Goal: Task Accomplishment & Management: Use online tool/utility

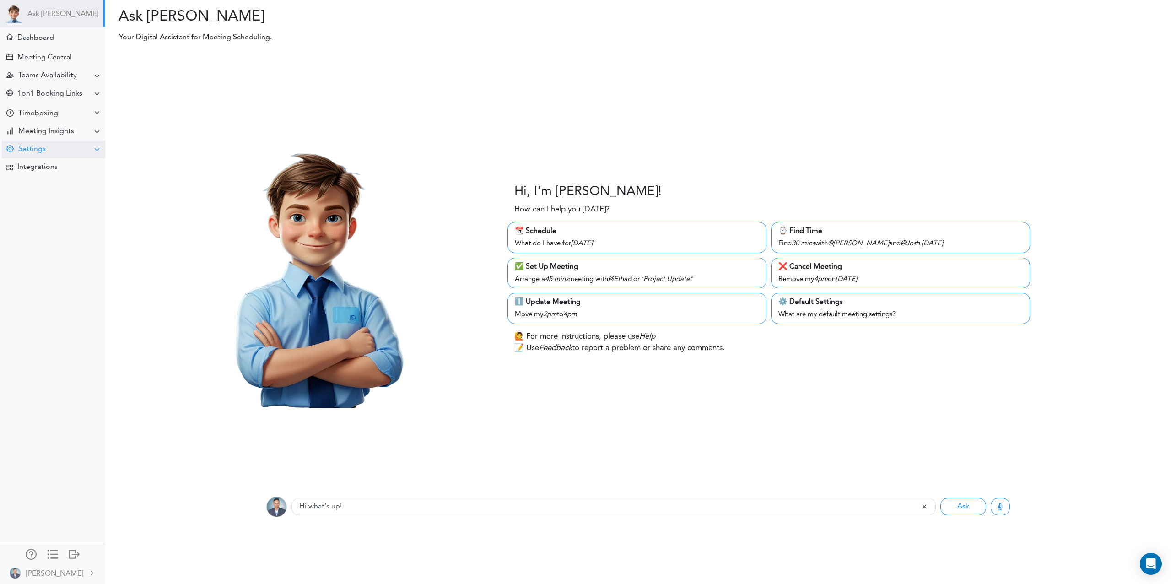
click at [44, 151] on div "Settings" at bounding box center [31, 149] width 27 height 9
click at [42, 216] on div "Sync Zoom" at bounding box center [32, 216] width 33 height 5
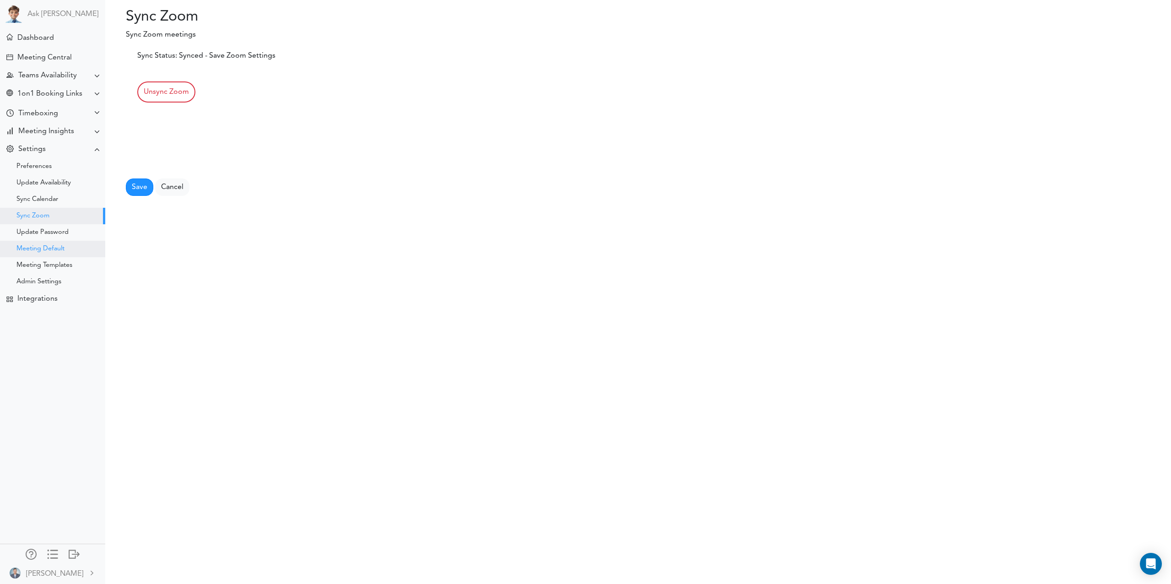
click at [47, 248] on div "Meeting Default" at bounding box center [40, 249] width 48 height 5
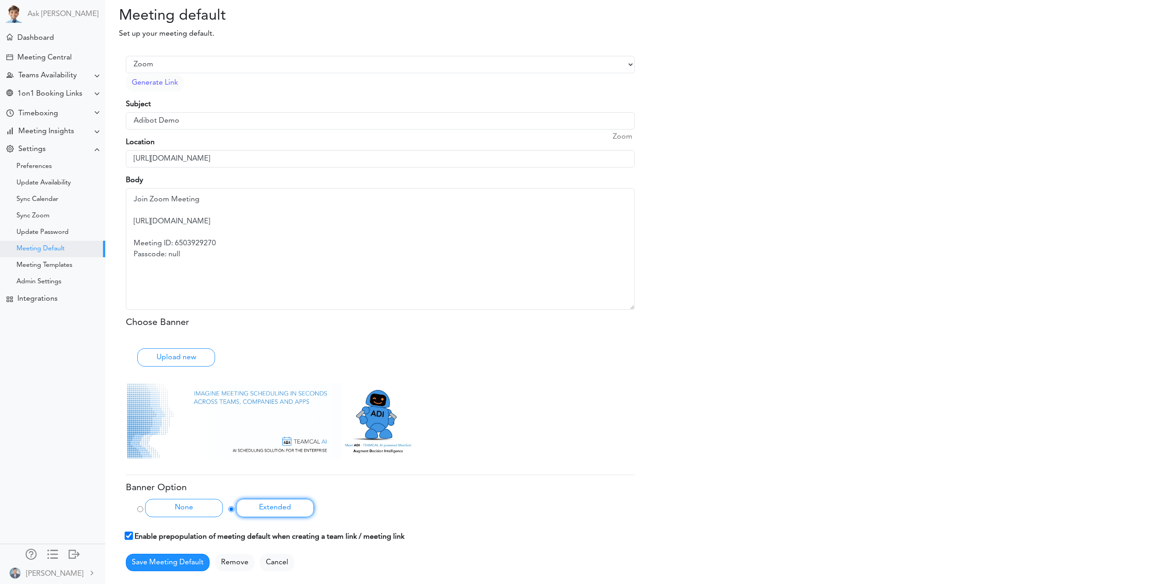
click at [47, 248] on div "Meeting Default" at bounding box center [40, 249] width 48 height 5
click at [234, 164] on input "[URL][DOMAIN_NAME]" at bounding box center [380, 158] width 509 height 17
click at [234, 164] on input "https://us06web.zoom.us/j/6503929270" at bounding box center [380, 158] width 509 height 17
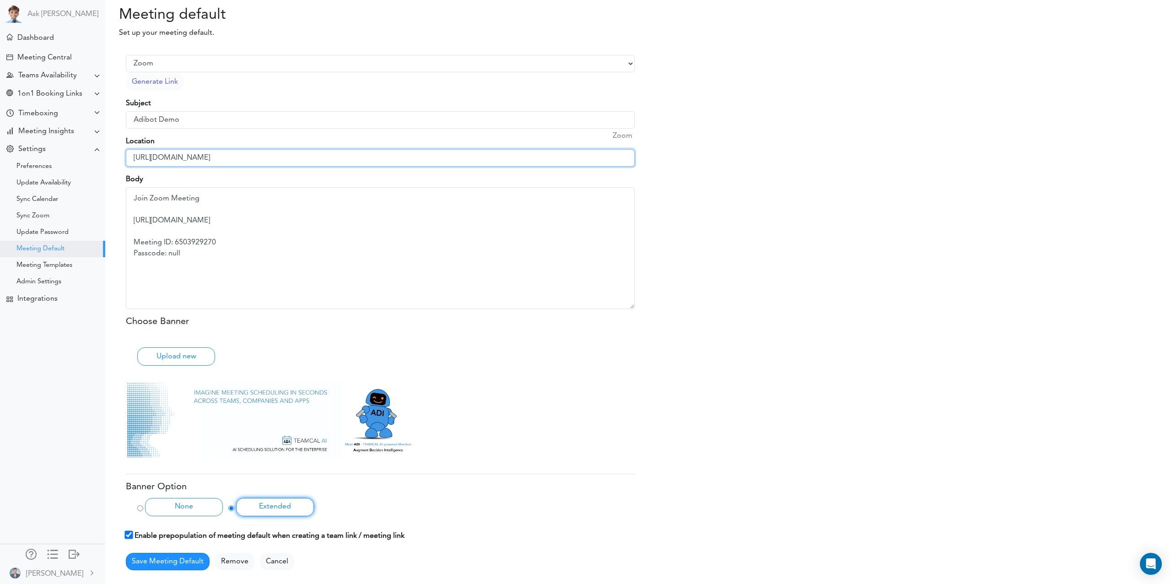
click at [240, 156] on input "https://us06web.zoom.us/j/6503929270" at bounding box center [380, 157] width 509 height 17
click at [237, 156] on input "[URL][DOMAIN_NAME]" at bounding box center [380, 157] width 509 height 17
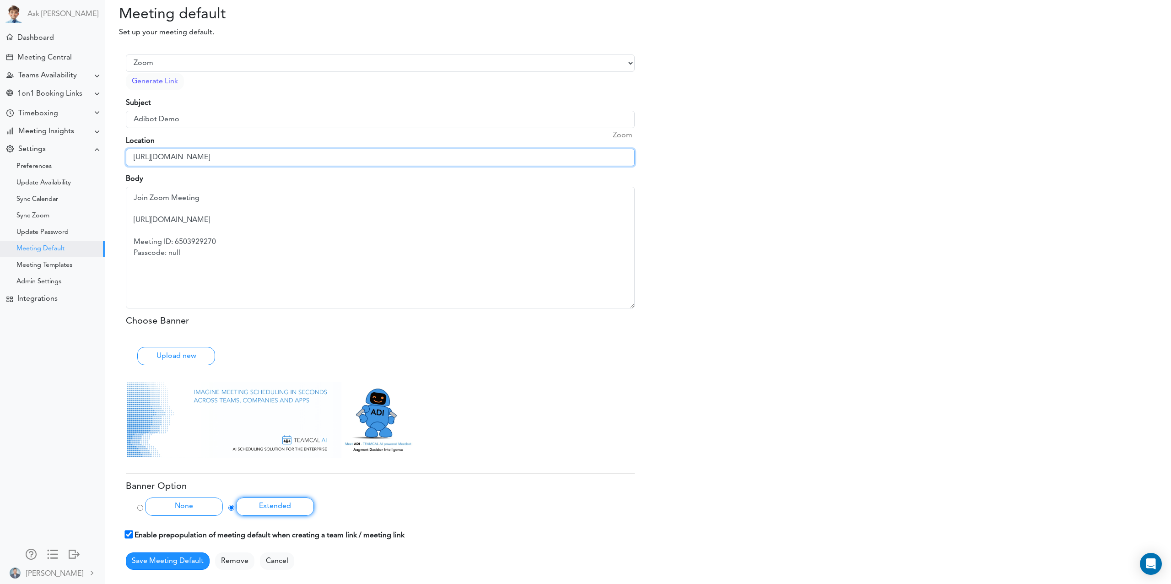
click at [237, 156] on input "[URL][DOMAIN_NAME]" at bounding box center [380, 157] width 509 height 17
click at [790, 331] on div "Select Provider Zoom Google Meet Microsoft Team Other Generate Link Subject Adi…" at bounding box center [641, 311] width 1045 height 532
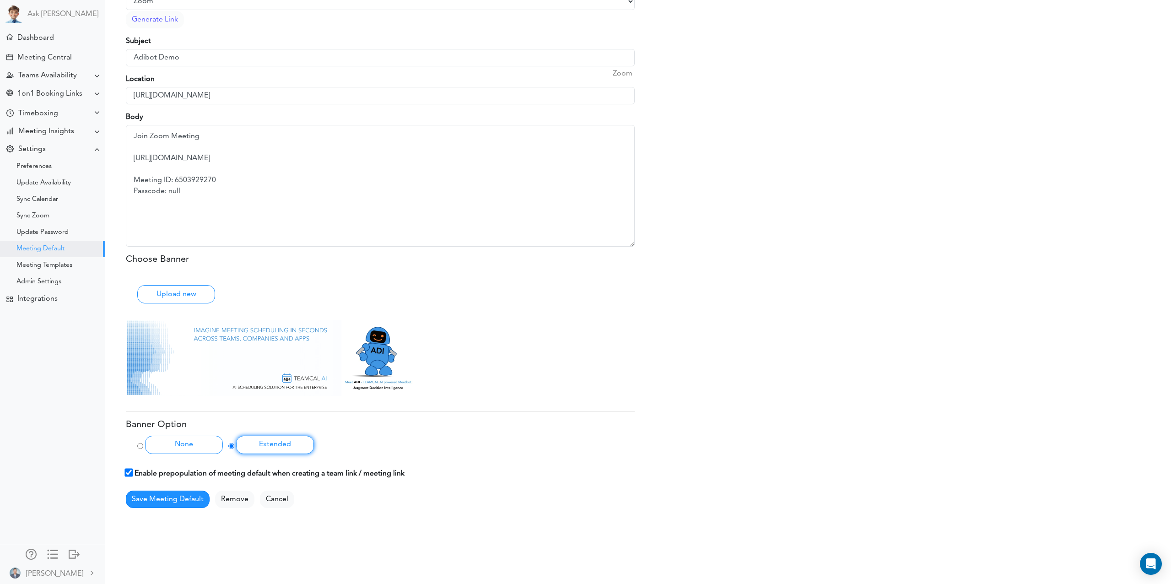
scroll to position [0, 0]
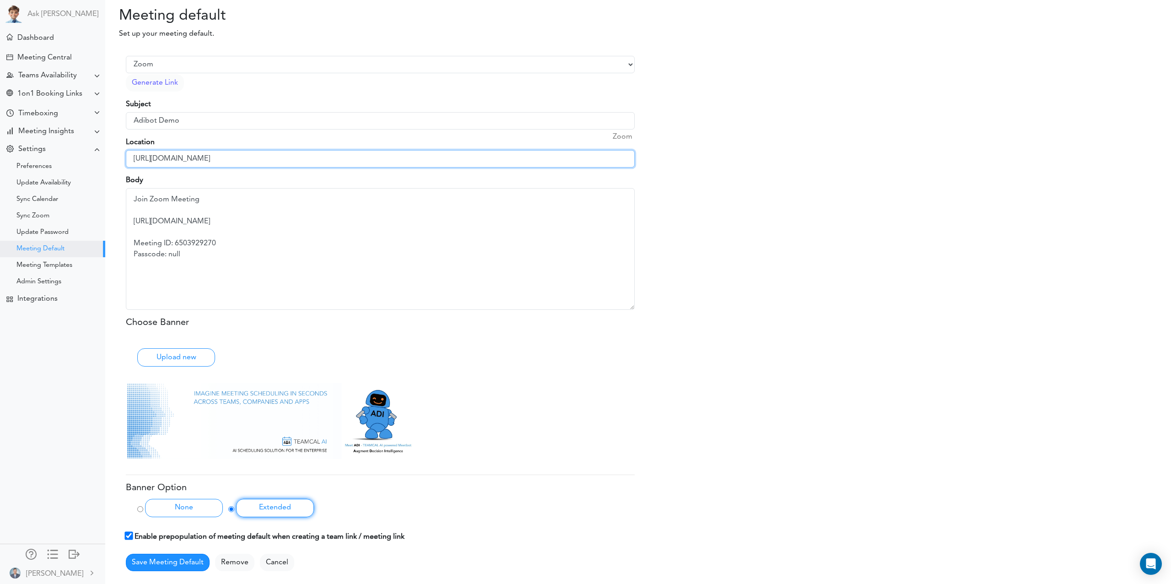
click at [273, 159] on input "[URL][DOMAIN_NAME]" at bounding box center [380, 158] width 509 height 17
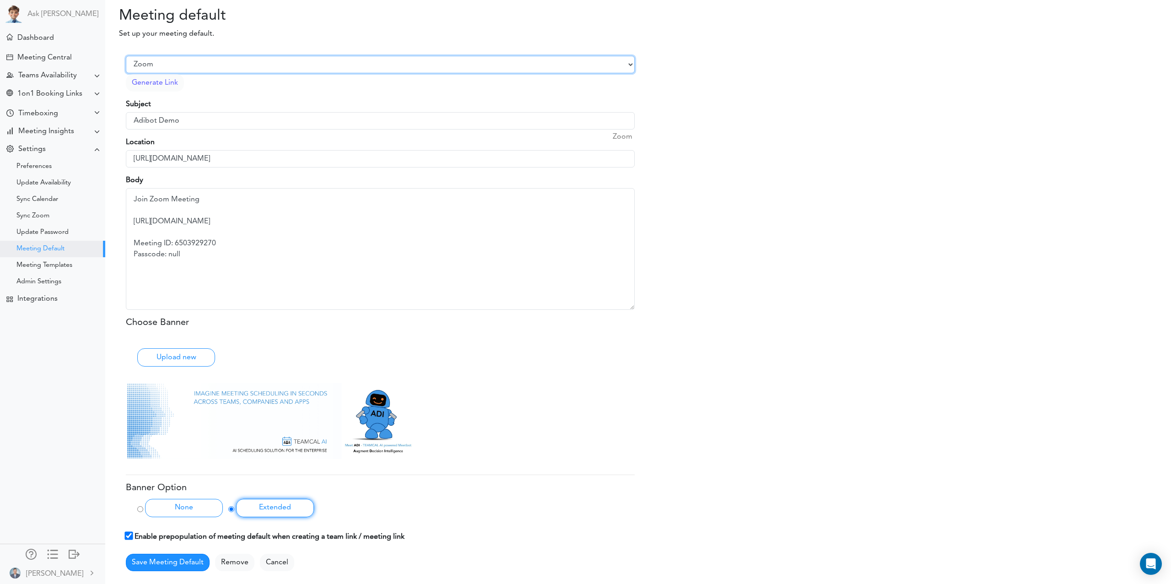
click at [248, 67] on select "Select Provider Zoom Google Meet Microsoft Team Other" at bounding box center [380, 64] width 509 height 17
click at [126, 56] on select "Select Provider Zoom Google Meet Microsoft Team Other" at bounding box center [380, 64] width 509 height 17
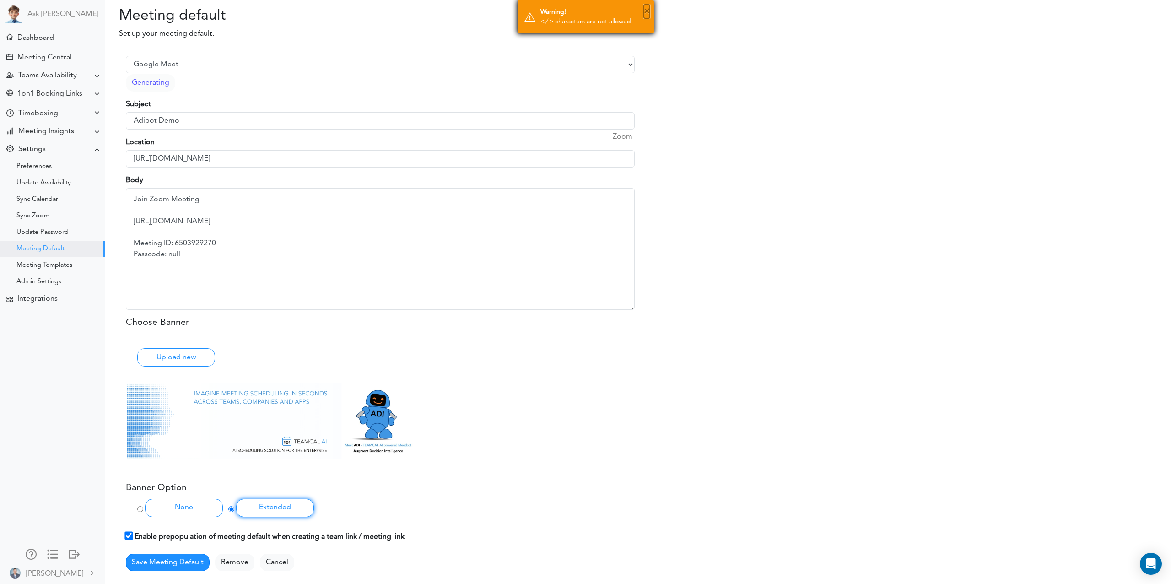
click at [646, 11] on button "×" at bounding box center [647, 12] width 6 height 14
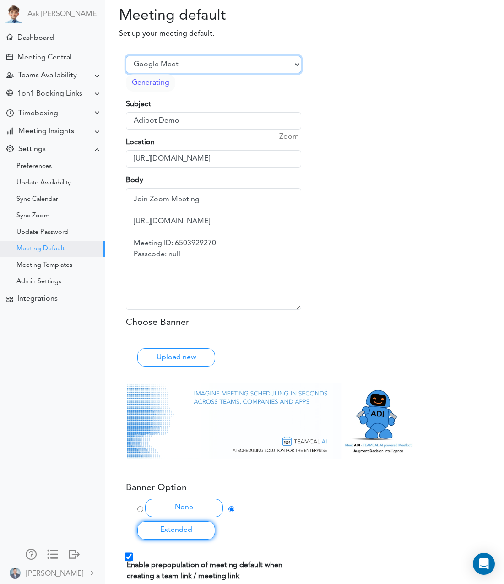
click at [162, 63] on select "Select Provider Zoom Google Meet Microsoft Team Other" at bounding box center [213, 64] width 175 height 17
select select "1"
click at [126, 56] on select "Select Provider Zoom Google Meet Microsoft Team Other" at bounding box center [213, 64] width 175 height 17
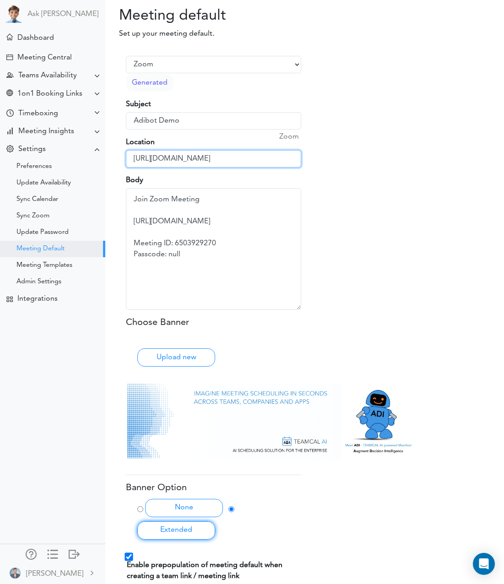
click at [231, 162] on input "https://us06web.zoom.us/j/6503929270" at bounding box center [213, 158] width 175 height 17
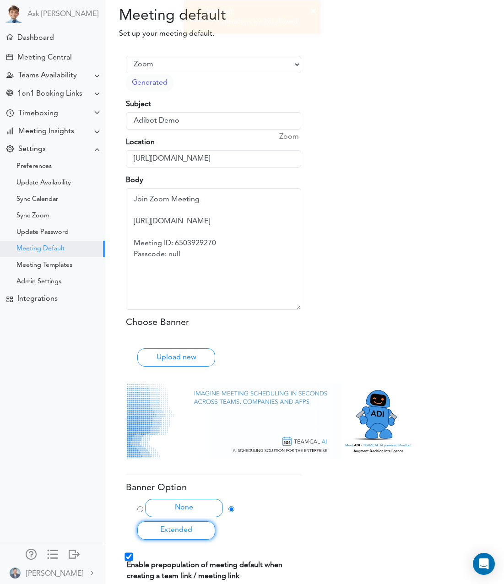
click at [315, 158] on div "Select Provider Zoom Google Meet Microsoft Team Other Generated Subject Adibot …" at bounding box center [308, 332] width 378 height 571
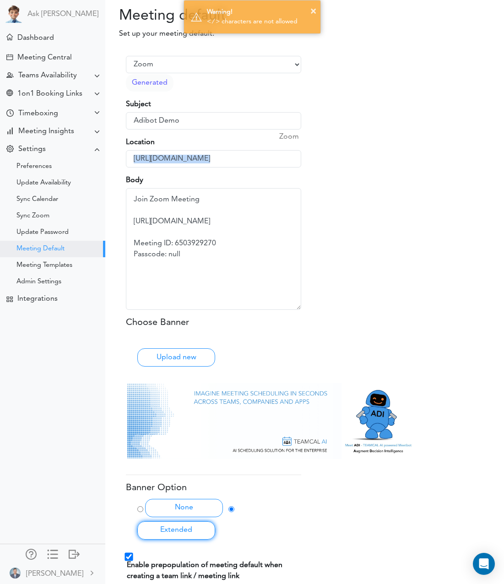
click at [315, 158] on div "Select Provider Zoom Google Meet Microsoft Team Other Generated Subject Adibot …" at bounding box center [308, 332] width 378 height 571
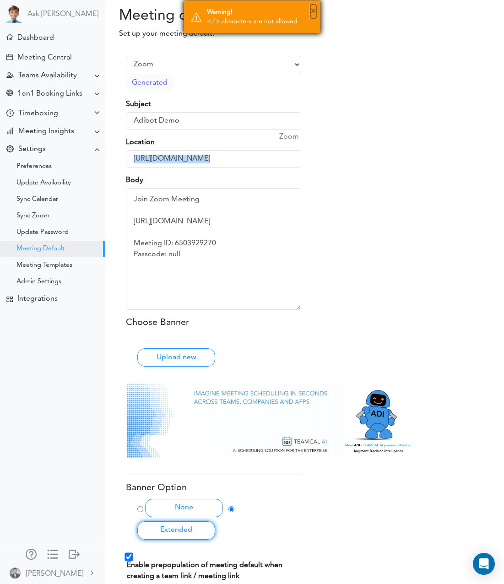
click at [311, 11] on button "×" at bounding box center [313, 12] width 6 height 14
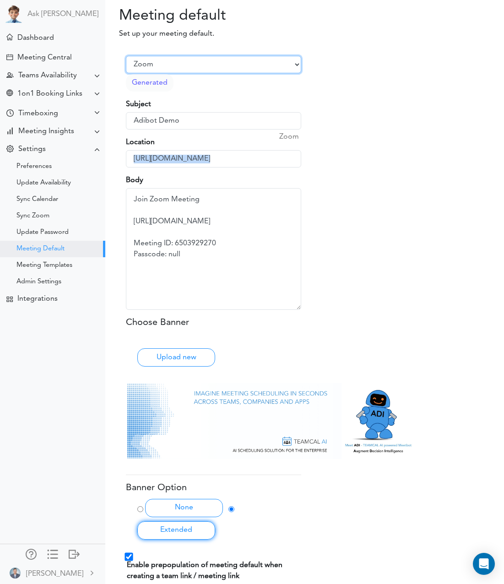
click at [171, 66] on select "Select Provider Zoom Google Meet Microsoft Team Other" at bounding box center [213, 64] width 175 height 17
click at [126, 56] on select "Select Provider Zoom Google Meet Microsoft Team Other" at bounding box center [213, 64] width 175 height 17
click at [311, 161] on div "Select Provider Zoom Google Meet Microsoft Team Other Generated Subject Adibot …" at bounding box center [308, 332] width 378 height 571
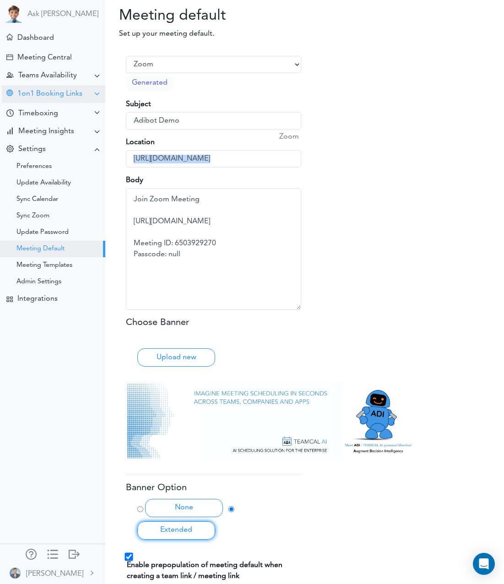
click at [42, 92] on div "1on1 Booking Links" at bounding box center [49, 94] width 65 height 9
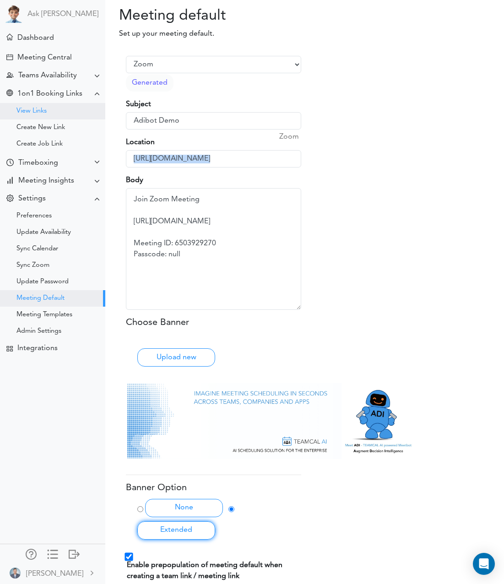
click at [36, 109] on div "View Links" at bounding box center [31, 111] width 30 height 5
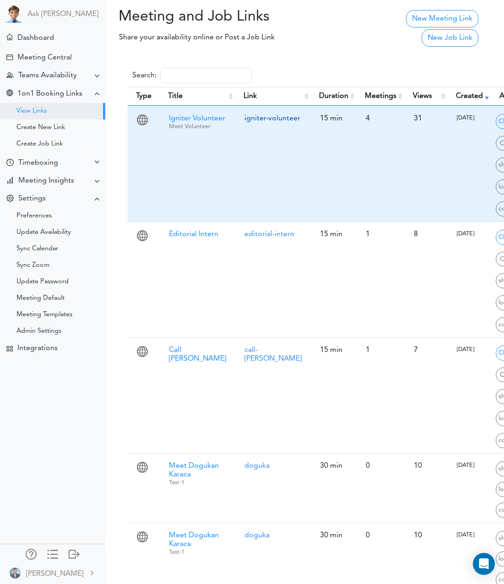
click at [252, 116] on link "igniter-volunteer" at bounding box center [272, 118] width 56 height 7
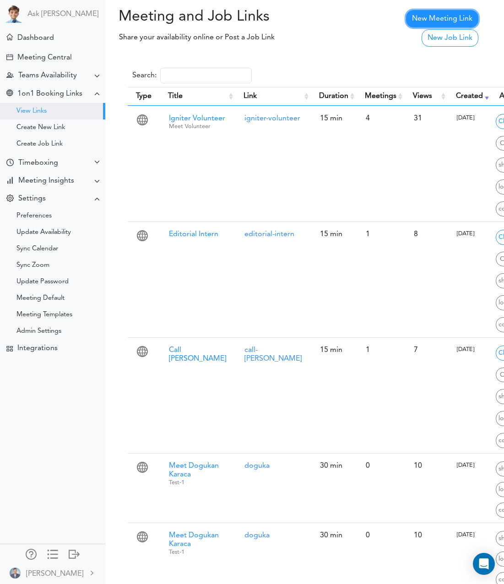
click at [437, 18] on link "New Meeting Link" at bounding box center [442, 18] width 72 height 17
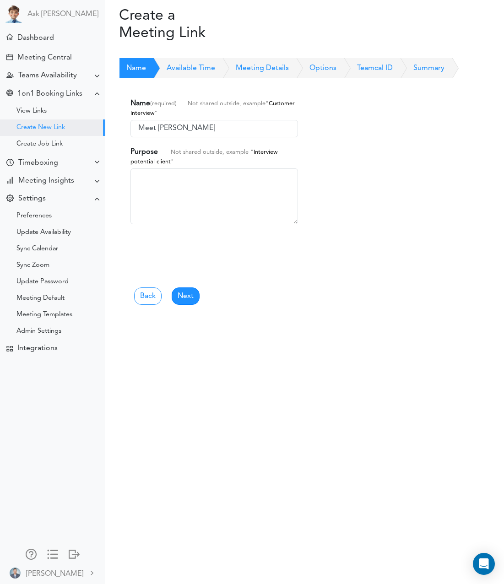
click at [253, 64] on link "Meeting Details" at bounding box center [252, 68] width 74 height 20
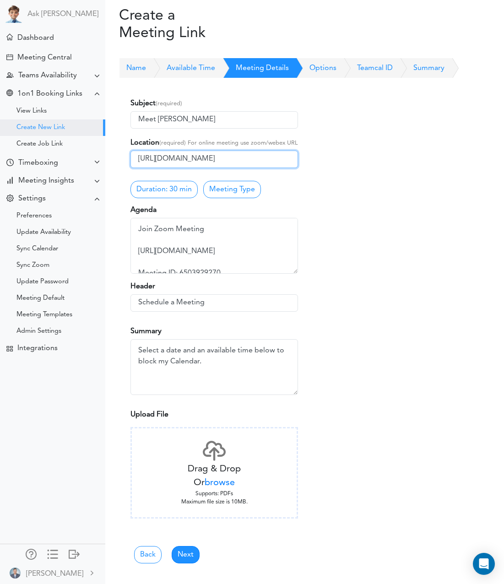
click at [279, 159] on input "[URL][DOMAIN_NAME]" at bounding box center [213, 159] width 167 height 17
click at [286, 157] on input "[URL][DOMAIN_NAME]" at bounding box center [213, 159] width 167 height 17
click at [317, 161] on div at bounding box center [395, 310] width 181 height 442
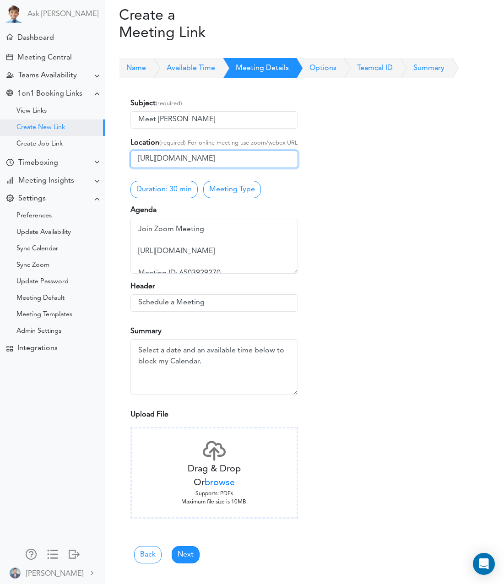
click at [151, 156] on input "https://us06web.zoom.us/j/6503929270" at bounding box center [213, 159] width 167 height 17
click at [143, 174] on div "Subject (required) Meet Raj Lal Location (required) For online meeting use zoom…" at bounding box center [214, 310] width 181 height 442
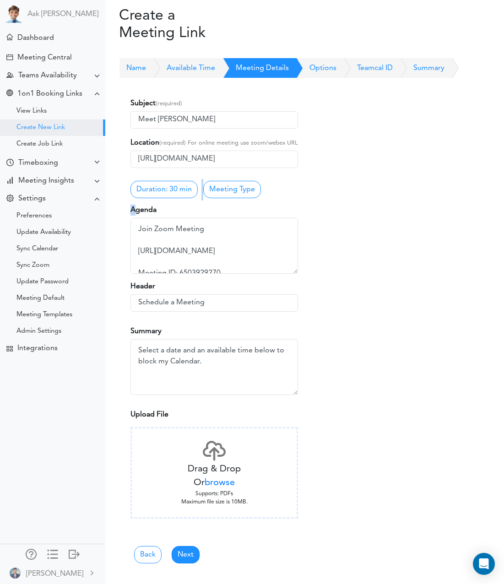
click at [143, 174] on div "Subject (required) Meet Raj Lal Location (required) For online meeting use zoom…" at bounding box center [214, 310] width 181 height 442
click at [221, 172] on div "Subject (required) Meet Raj Lal Location (required) For online meeting use zoom…" at bounding box center [214, 310] width 181 height 442
click at [215, 172] on div "Subject (required) Meet Raj Lal Location (required) For online meeting use zoom…" at bounding box center [214, 310] width 181 height 442
click at [60, 61] on div "Meeting Central" at bounding box center [44, 58] width 54 height 9
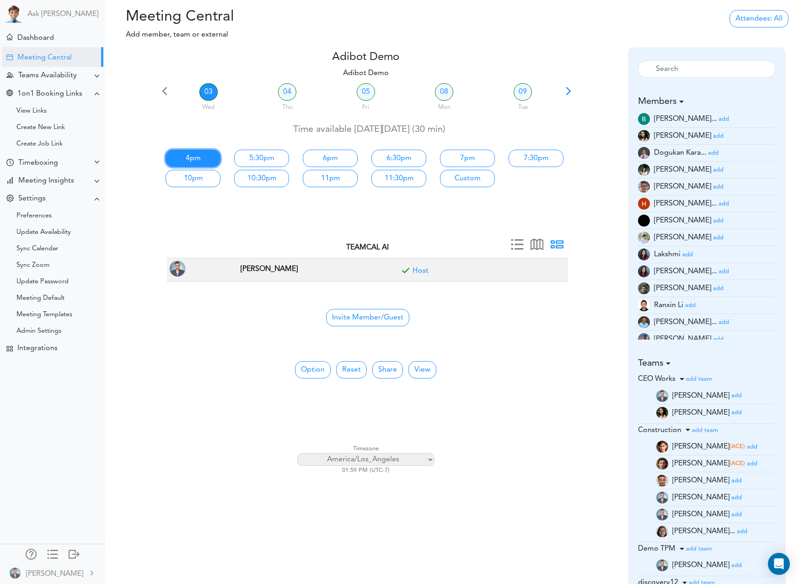
click at [202, 159] on link "4pm" at bounding box center [193, 158] width 55 height 17
type input "Adibot Demo"
type input "https://us06web.zoom.us/j/6503929270"
type input "2025-09-03T16:00"
type input "2025-09-03T16:30"
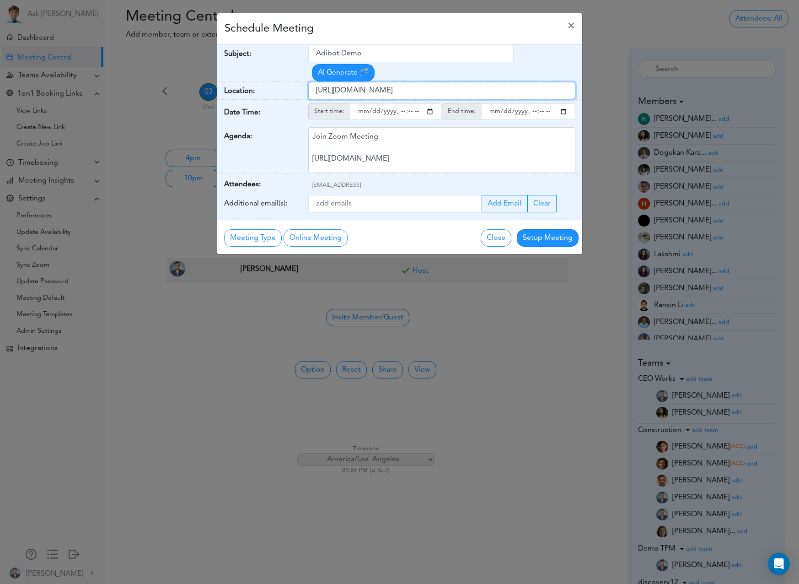
click at [429, 90] on input "https://us06web.zoom.us/j/6503929270" at bounding box center [441, 90] width 267 height 17
click at [318, 236] on button "Online Meeting" at bounding box center [316, 237] width 64 height 17
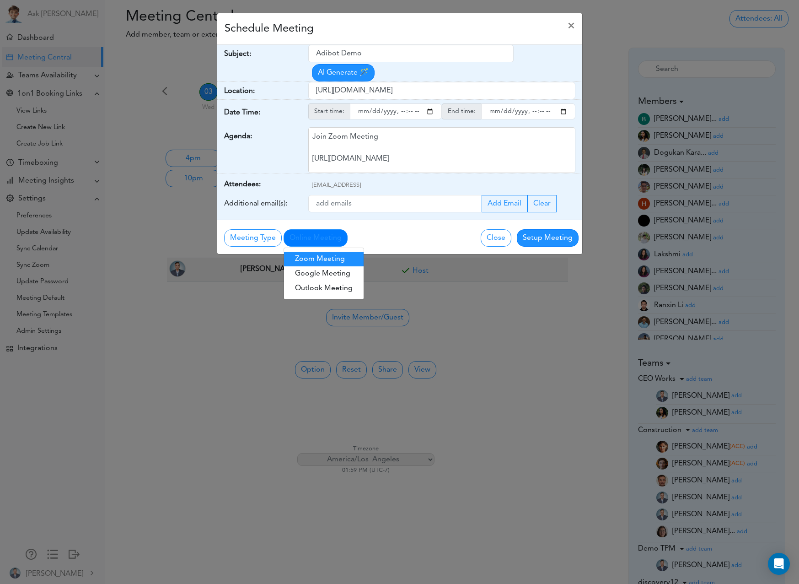
click at [324, 259] on link "Zoom Meeting" at bounding box center [324, 259] width 80 height 15
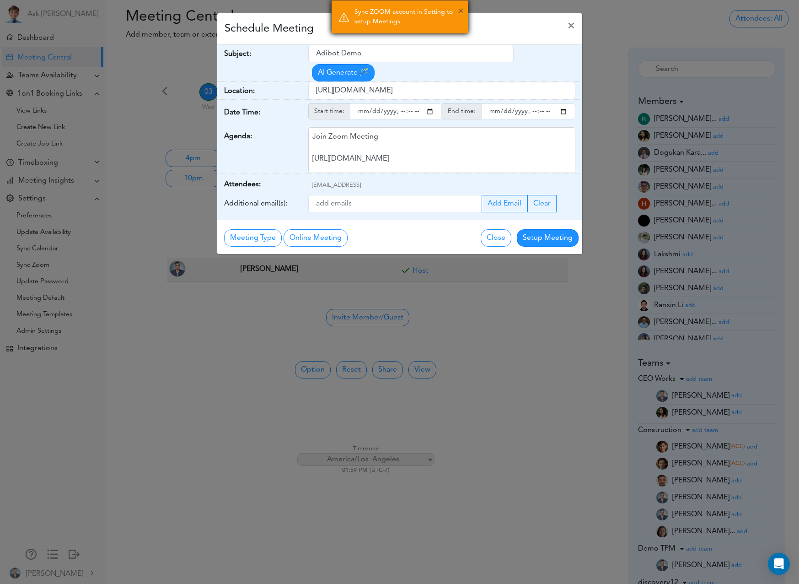
click at [462, 11] on button "×" at bounding box center [461, 12] width 6 height 14
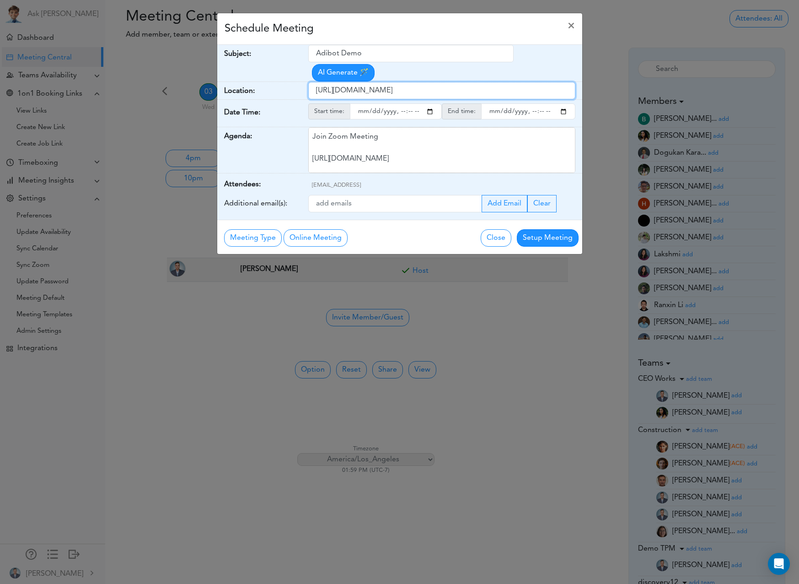
click at [411, 83] on input "https://us06web.zoom.us/j/6503929270" at bounding box center [441, 90] width 267 height 17
click at [270, 238] on button "Meeting Type" at bounding box center [253, 237] width 58 height 17
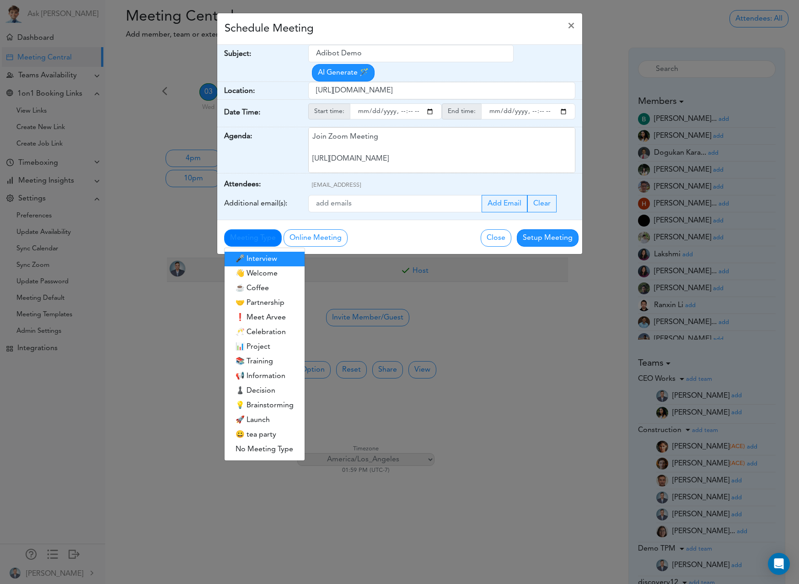
click at [270, 257] on link "🎤 Interview" at bounding box center [265, 259] width 80 height 15
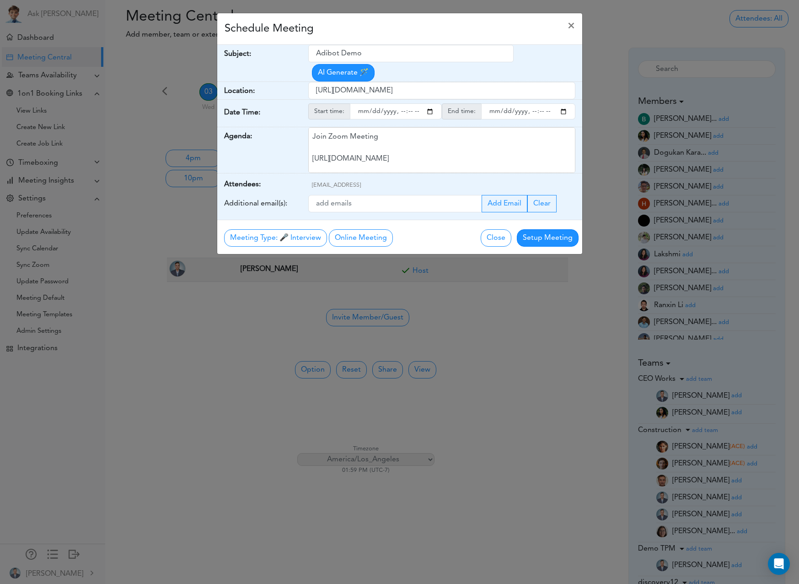
type input "🎤 Interview: Interview"
type input "https://us06web.zoom.us/j/6503929270?pwd=ib5uQR2S3FCPJwbgPwoLAQZUDK0A5A.1"
click at [369, 238] on button "Online Meeting" at bounding box center [361, 237] width 64 height 17
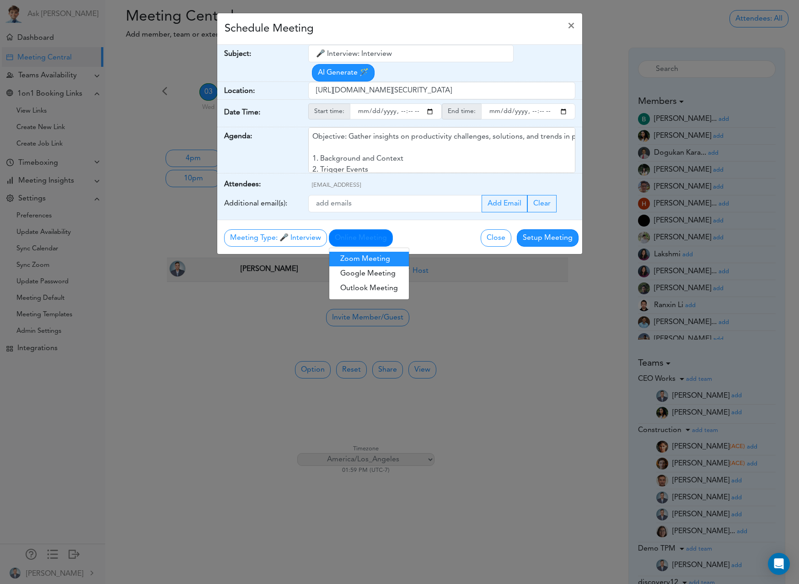
click at [376, 259] on link "Zoom Meeting" at bounding box center [369, 259] width 80 height 15
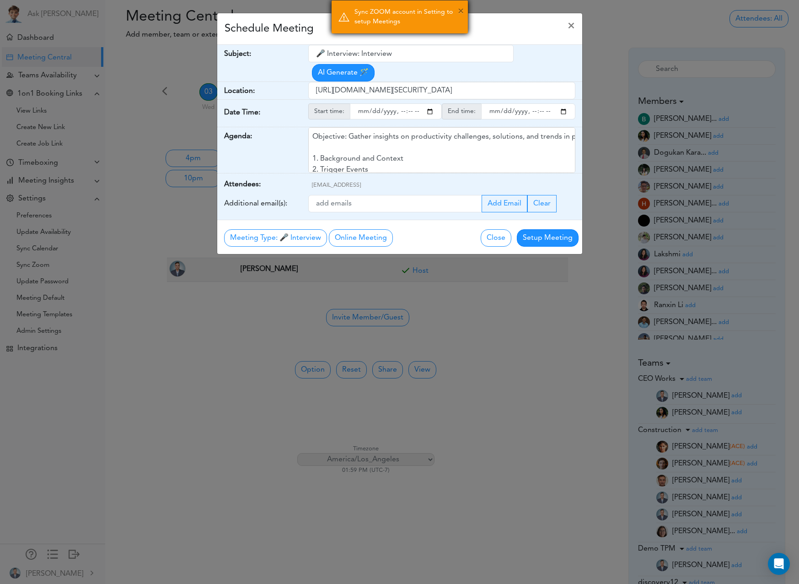
click at [460, 13] on button "×" at bounding box center [461, 12] width 6 height 14
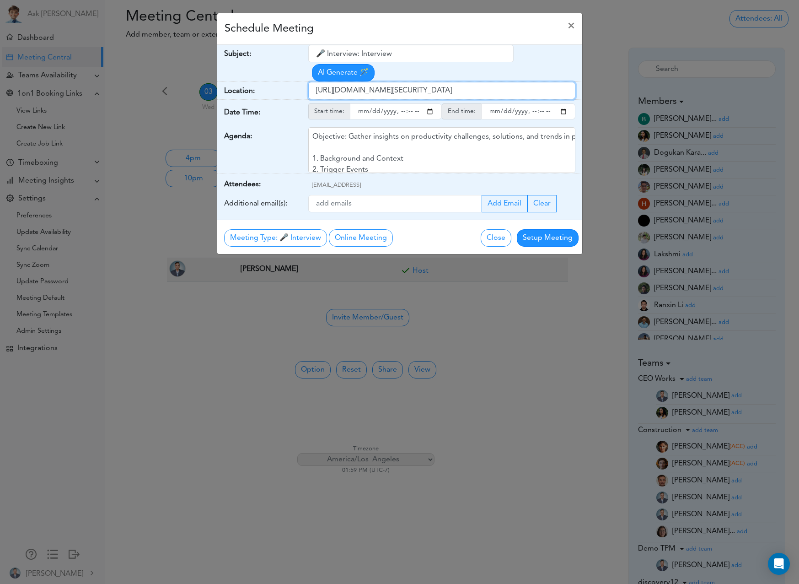
click at [400, 90] on input "https://us06web.zoom.us/j/6503929270?pwd=ib5uQR2S3FCPJwbgPwoLAQZUDK0A5A.1" at bounding box center [441, 90] width 267 height 17
click at [503, 26] on span "×" at bounding box center [571, 26] width 7 height 11
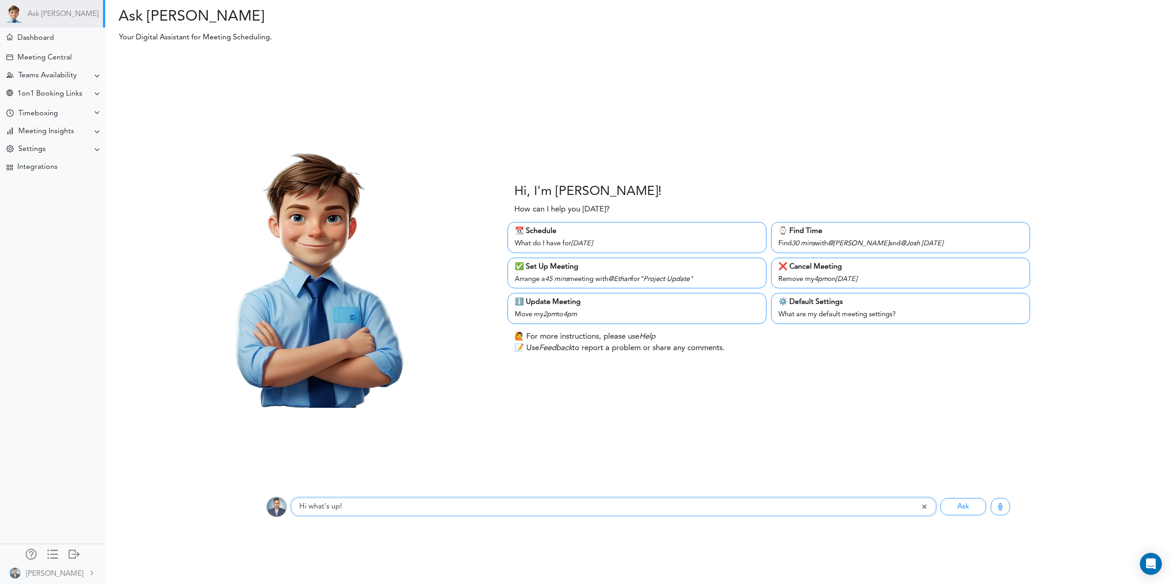
click at [343, 509] on input "Hi what's up!" at bounding box center [605, 506] width 629 height 17
click at [388, 508] on input "Hi what's up!" at bounding box center [605, 506] width 629 height 17
click at [965, 502] on button "Ask" at bounding box center [963, 506] width 46 height 17
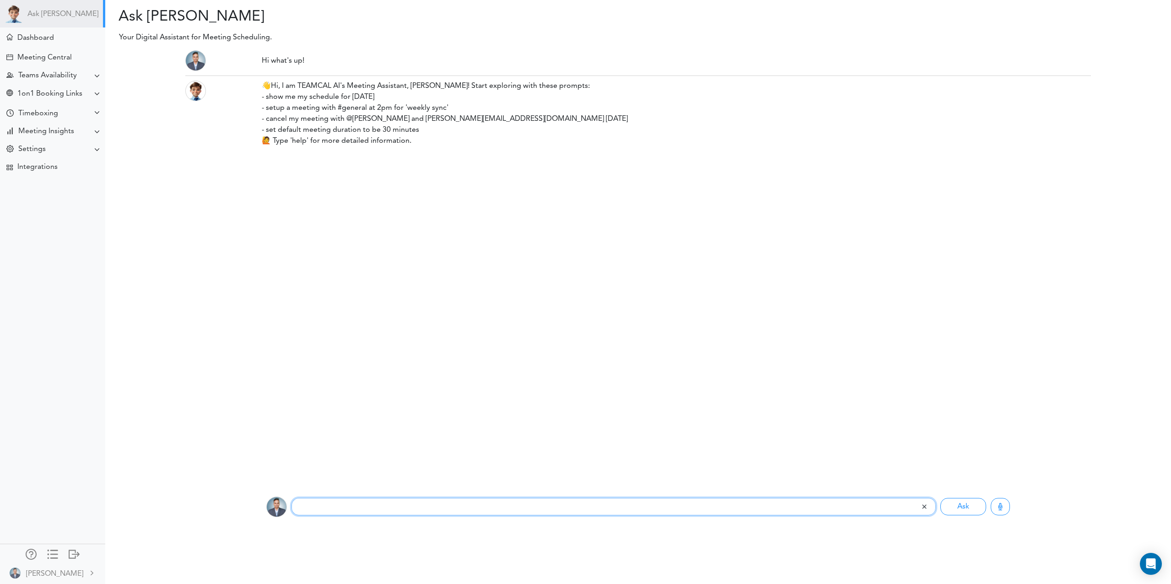
click at [564, 500] on input "text" at bounding box center [605, 506] width 629 height 17
